Goal: Navigation & Orientation: Find specific page/section

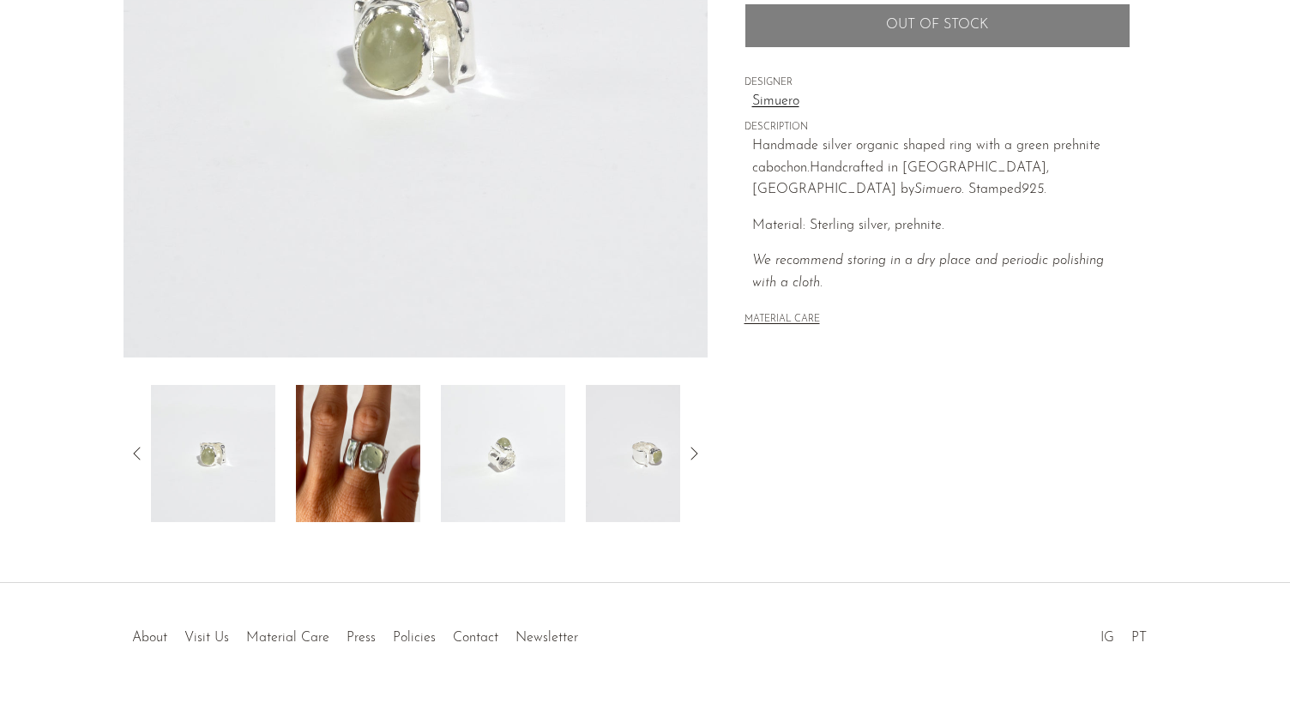
click at [398, 430] on img at bounding box center [358, 453] width 124 height 137
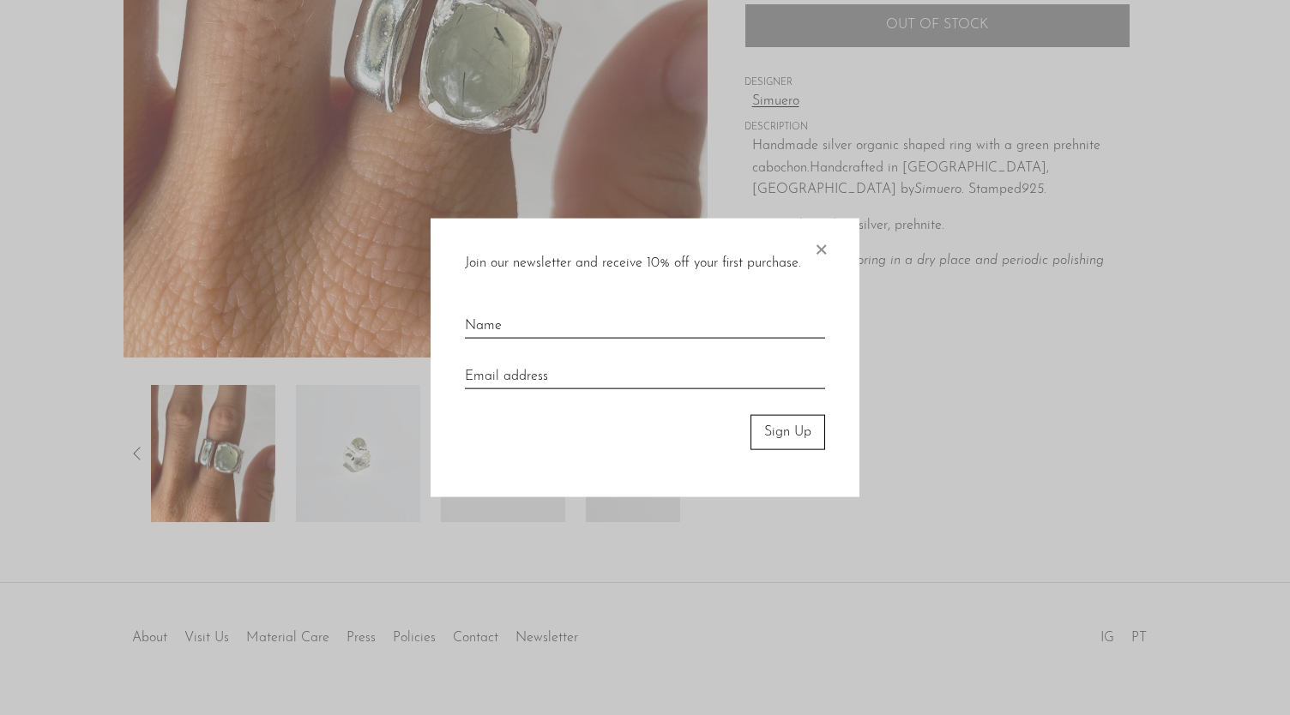
click at [830, 253] on div "Join our newsletter and receive 10% off your first purchase. × Sign Up" at bounding box center [644, 358] width 429 height 279
click at [818, 244] on span "×" at bounding box center [820, 246] width 17 height 55
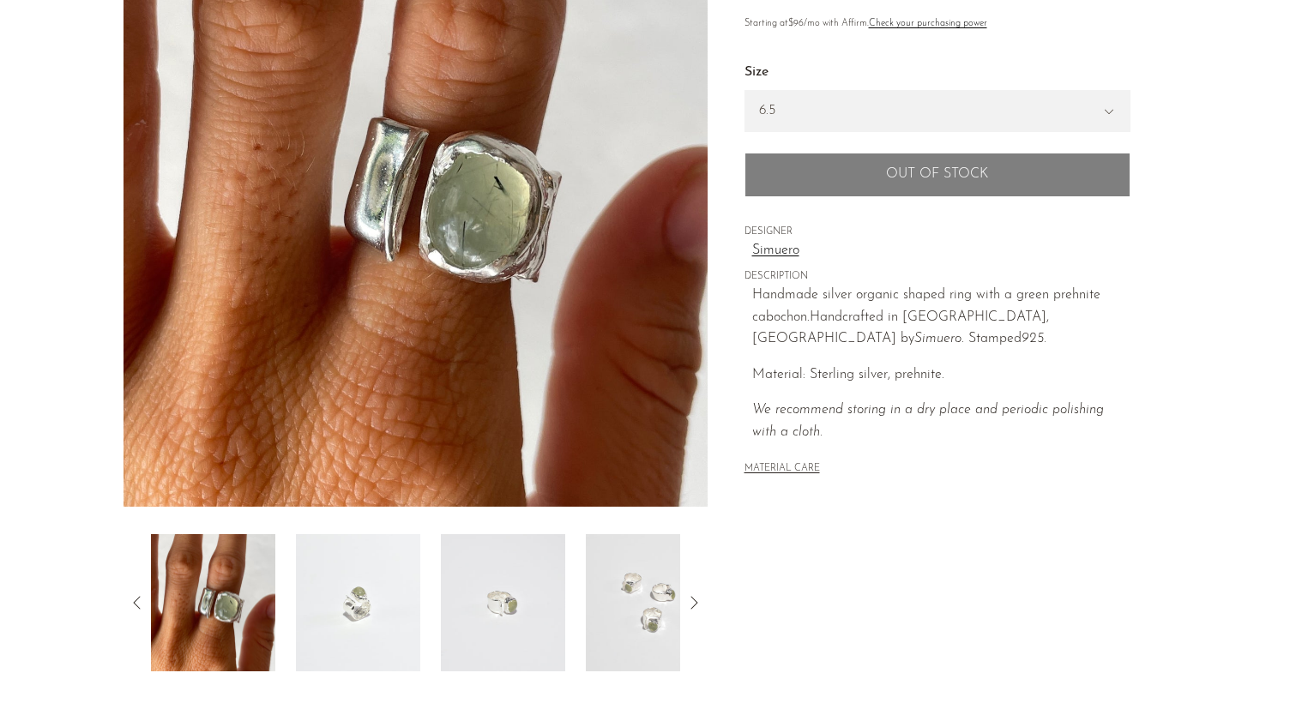
scroll to position [251, 0]
click at [643, 557] on img at bounding box center [648, 603] width 124 height 137
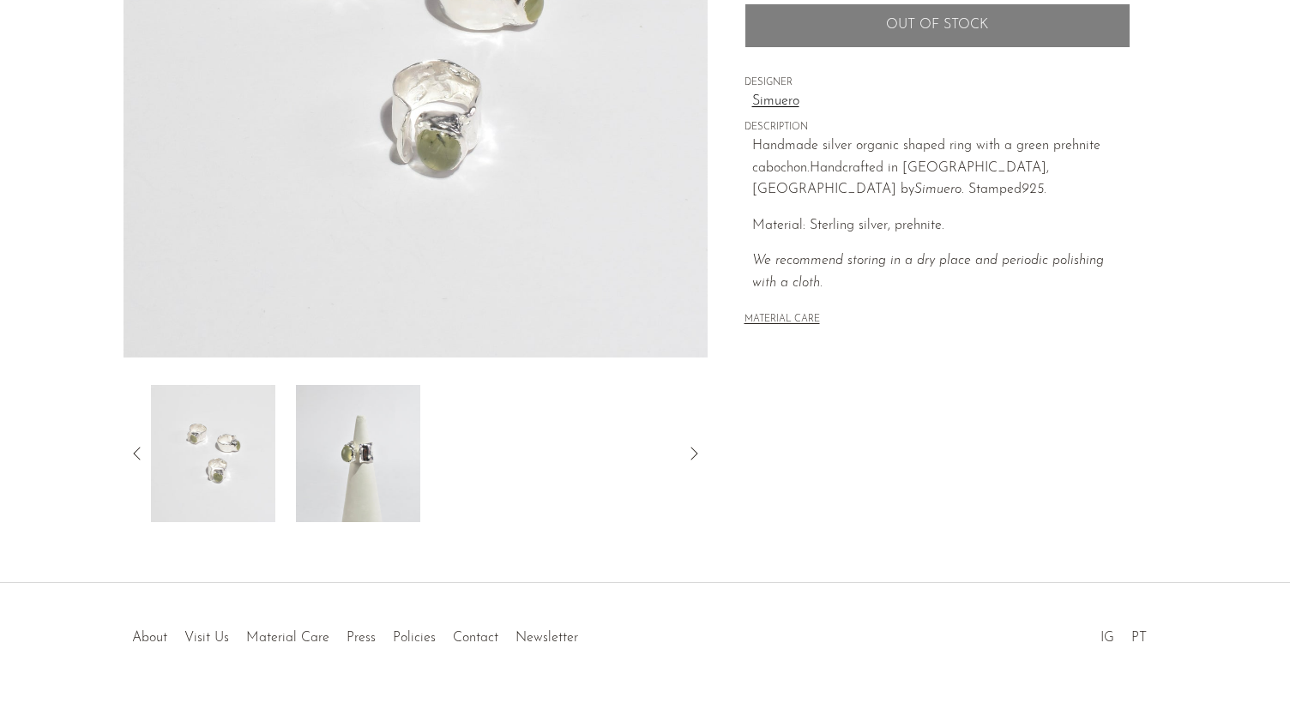
scroll to position [0, 0]
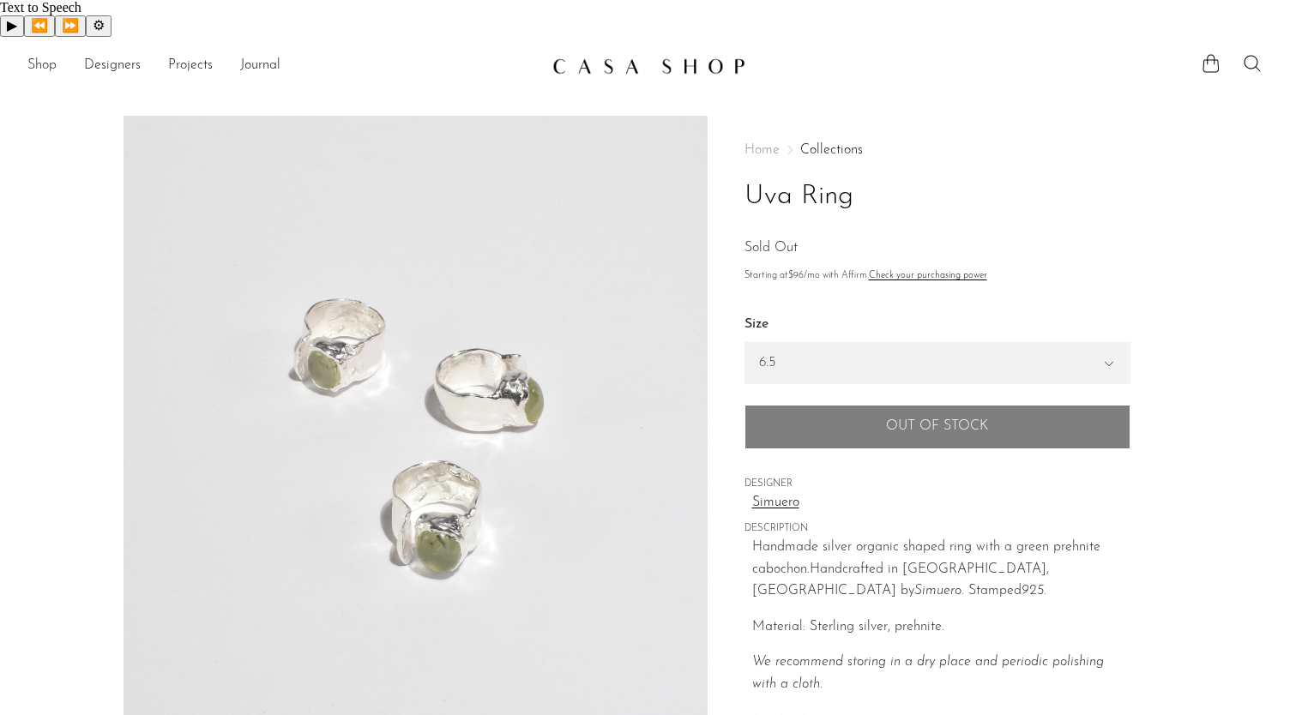
click at [45, 55] on link "Shop" at bounding box center [41, 66] width 29 height 22
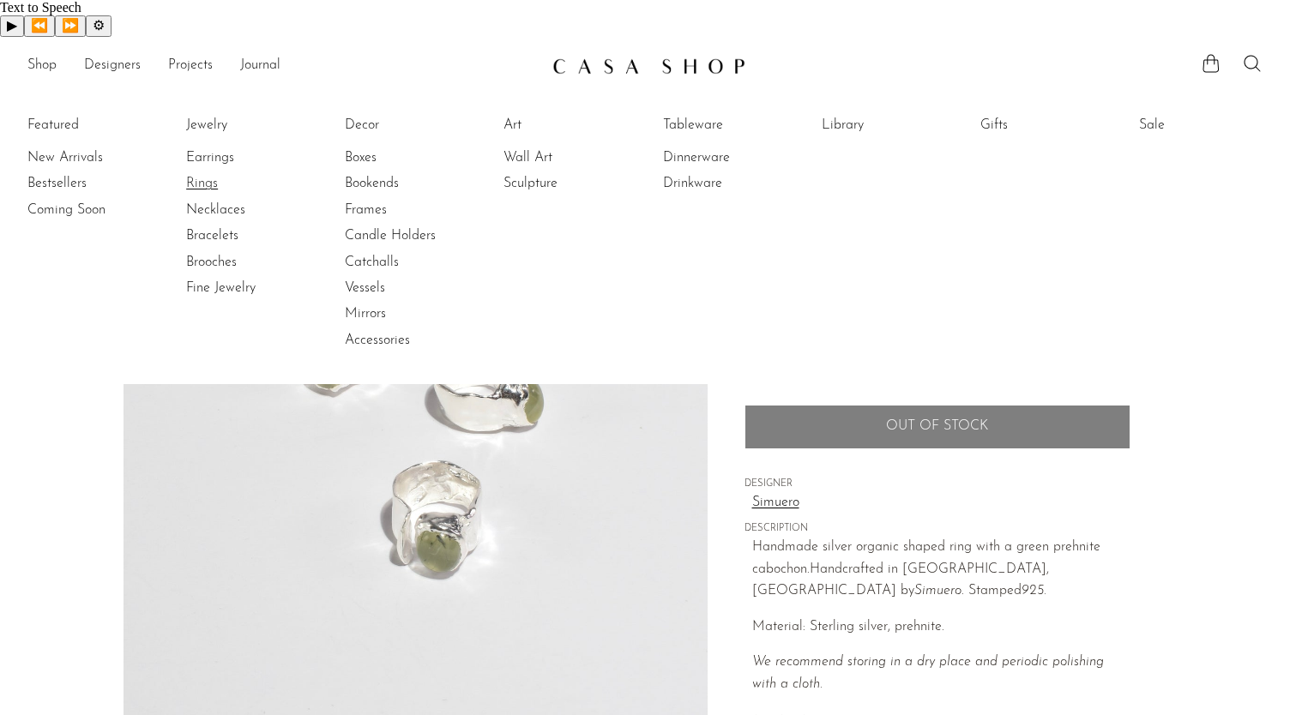
click at [190, 174] on link "Rings" at bounding box center [250, 183] width 129 height 19
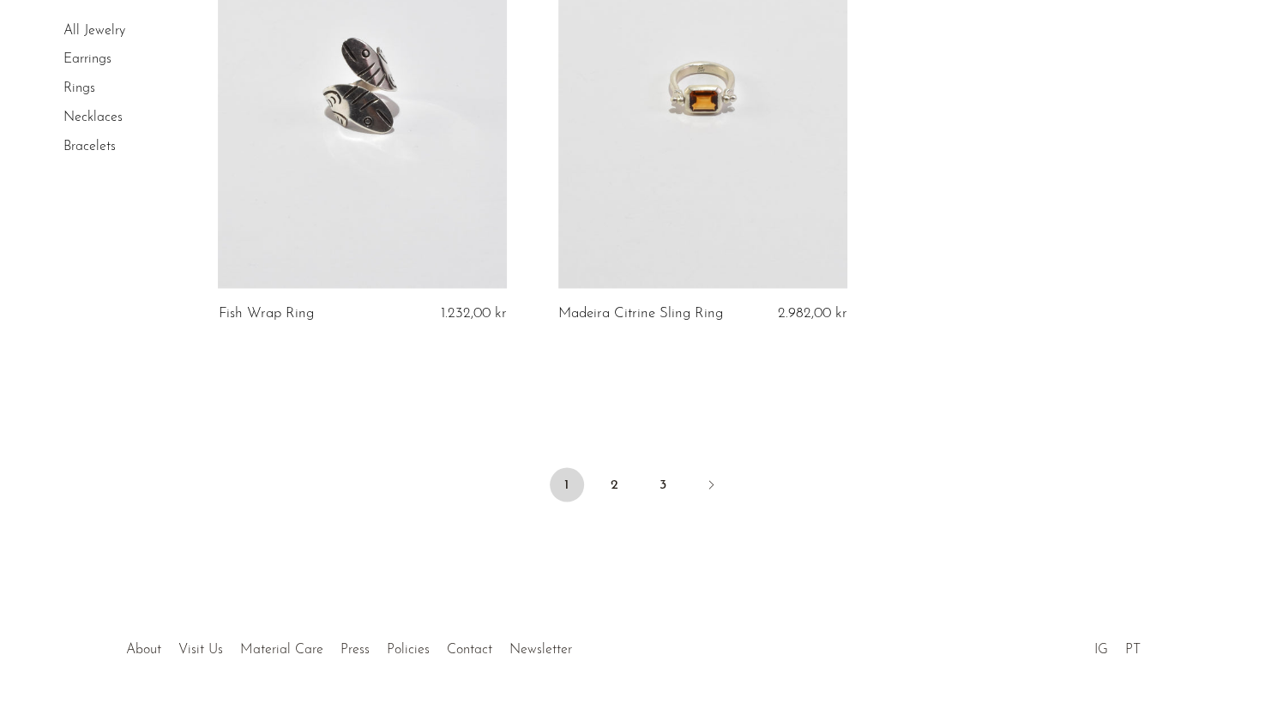
scroll to position [5629, 0]
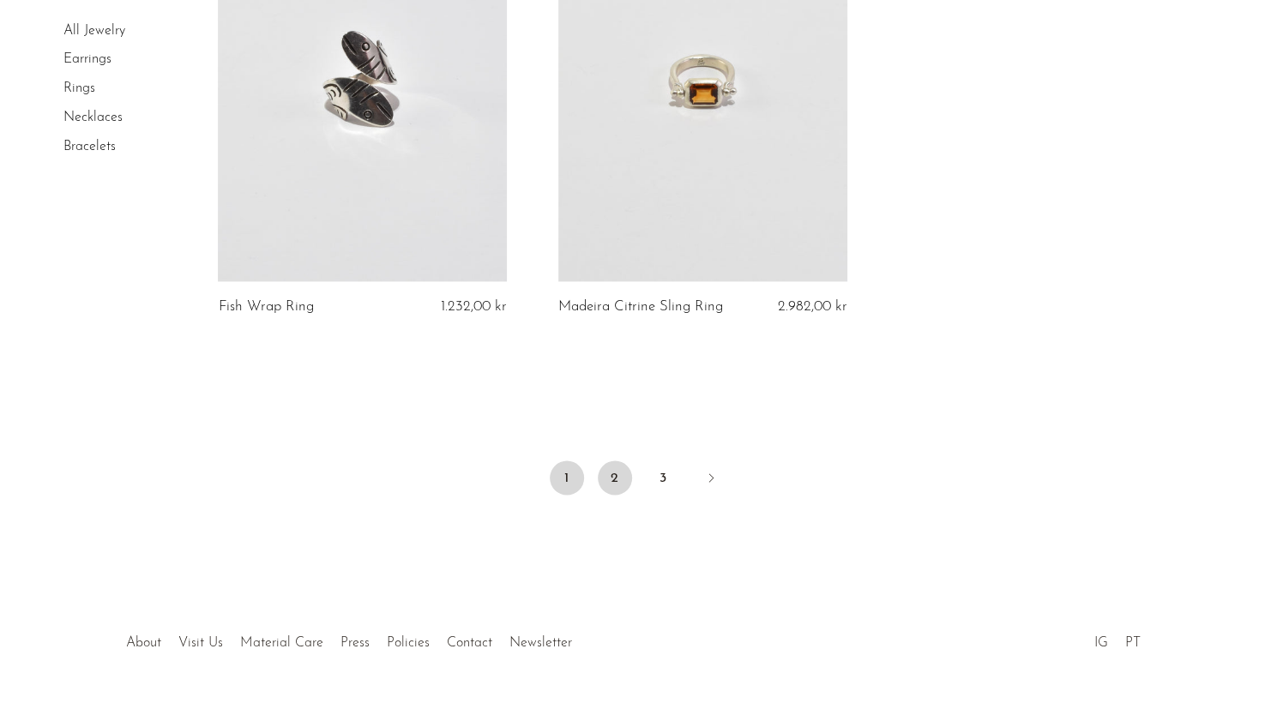
click at [616, 460] on link "2" at bounding box center [615, 477] width 34 height 34
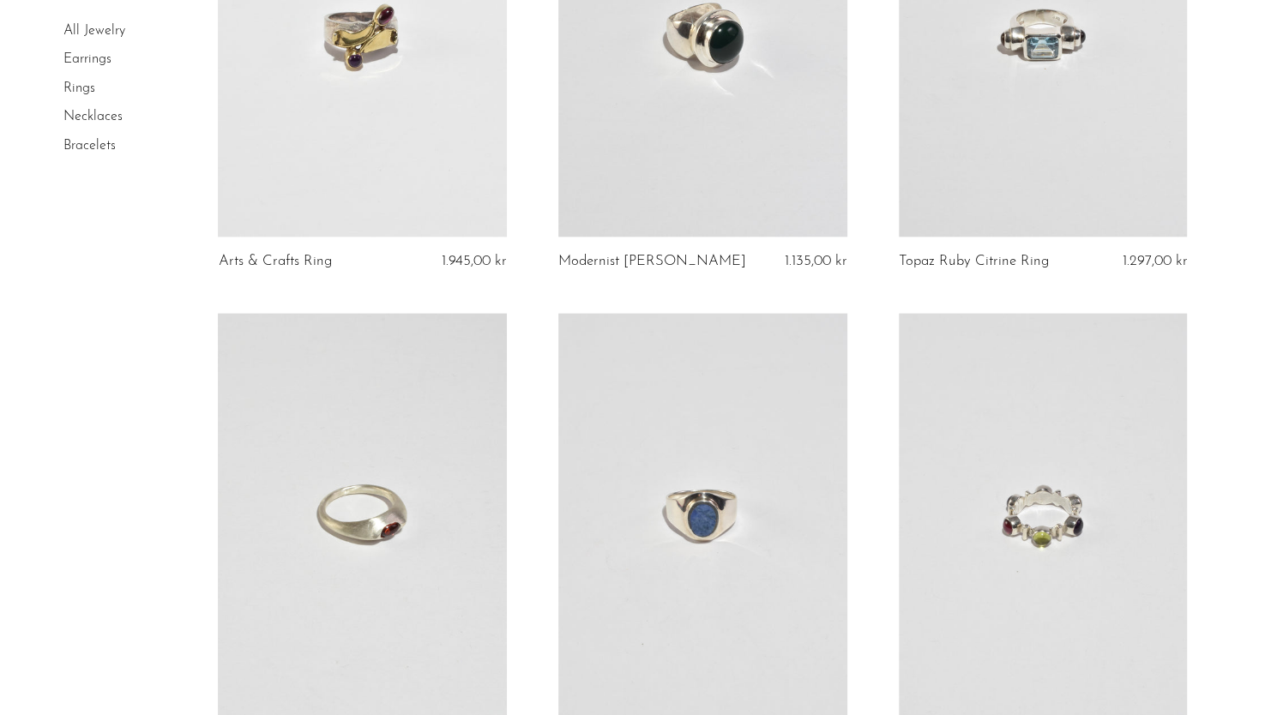
scroll to position [5616, 0]
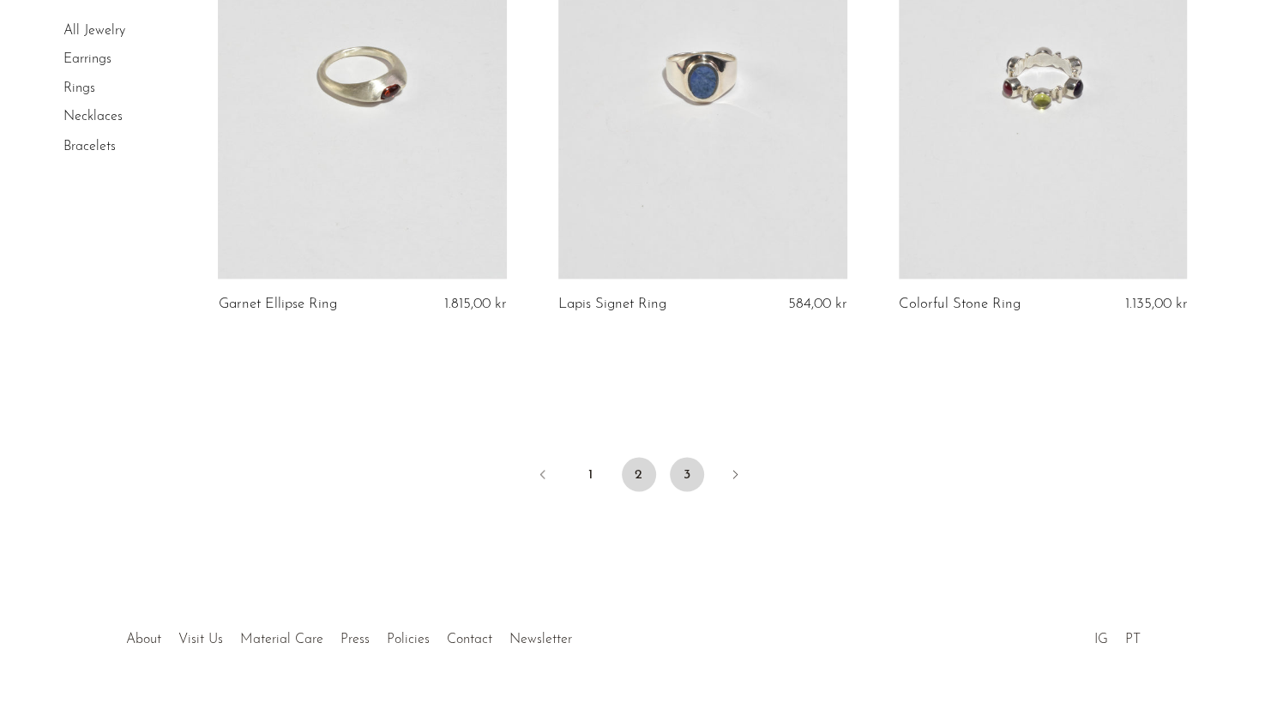
click at [684, 457] on link "3" at bounding box center [687, 474] width 34 height 34
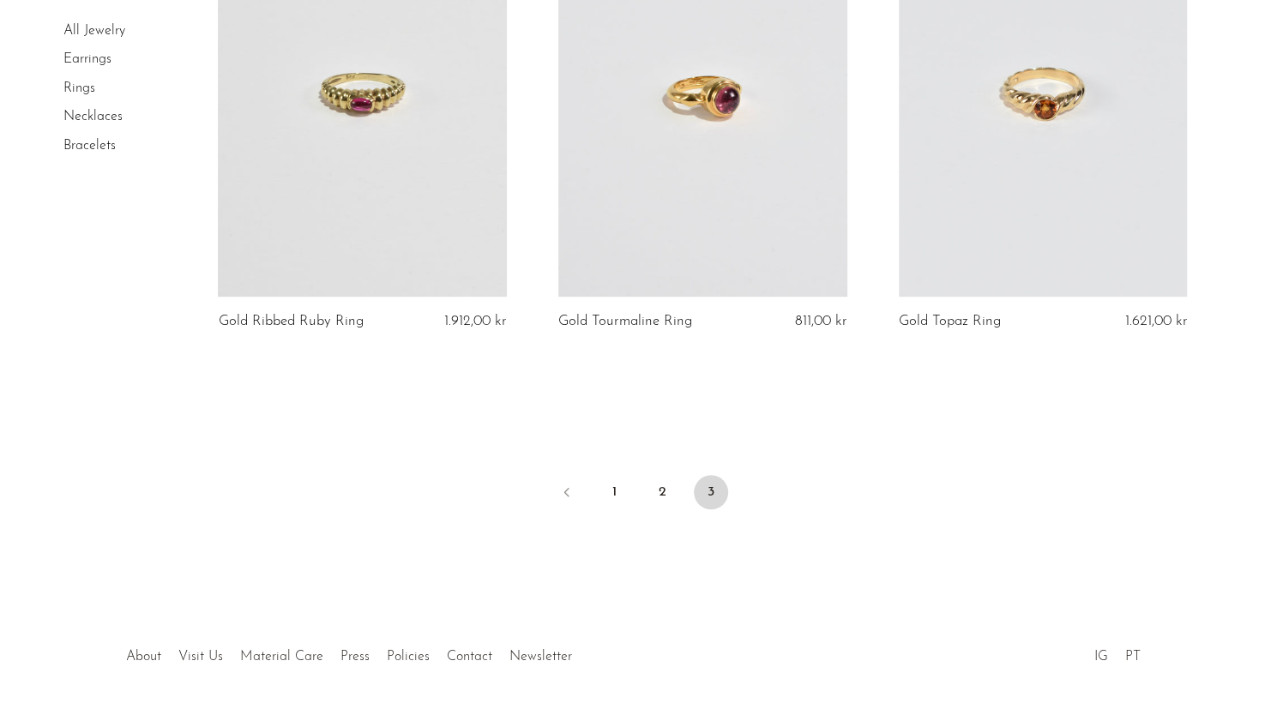
scroll to position [4656, 0]
click at [149, 647] on link "About" at bounding box center [143, 654] width 35 height 14
